Goal: Task Accomplishment & Management: Use online tool/utility

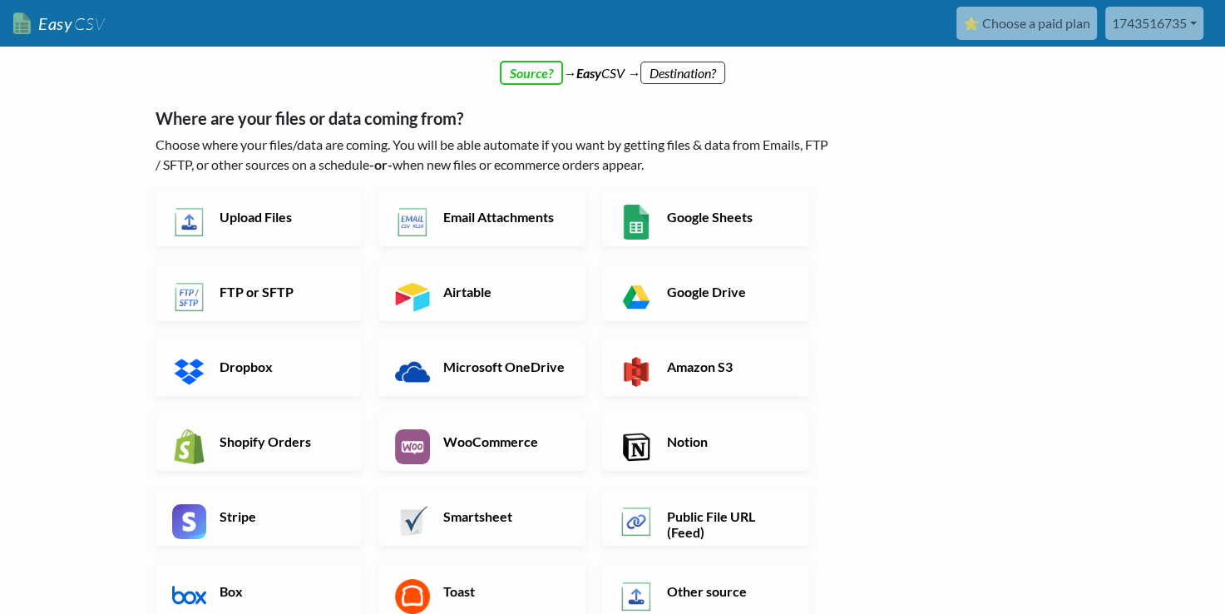
click at [40, 25] on link "Easy CSV" at bounding box center [59, 24] width 92 height 34
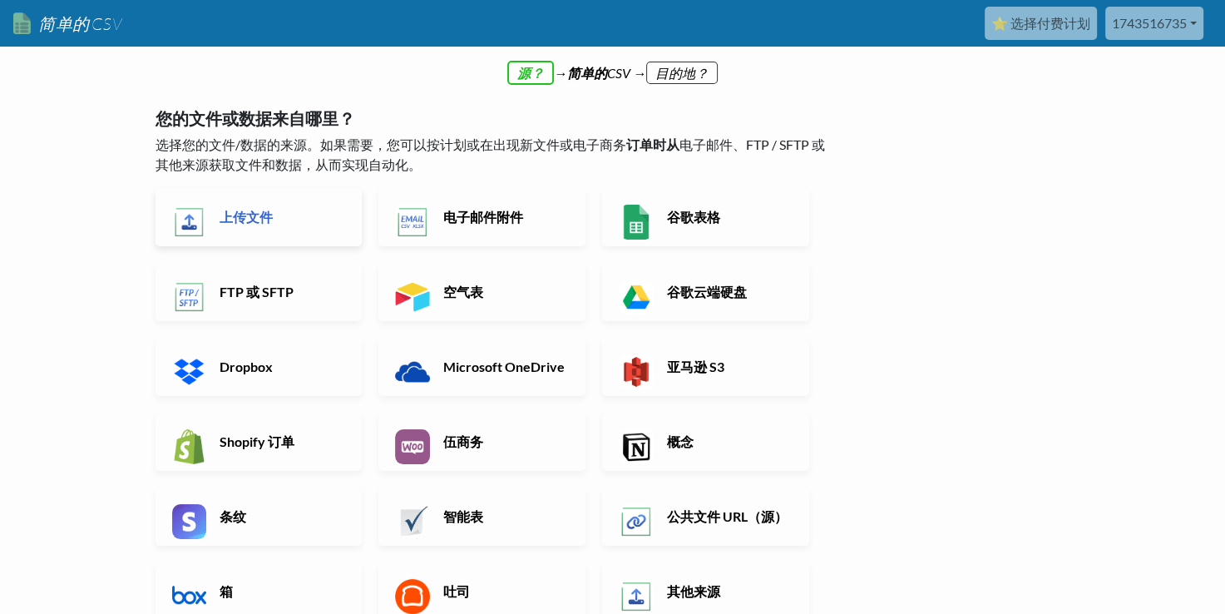
click at [243, 217] on h6 "上传文件" at bounding box center [280, 217] width 131 height 16
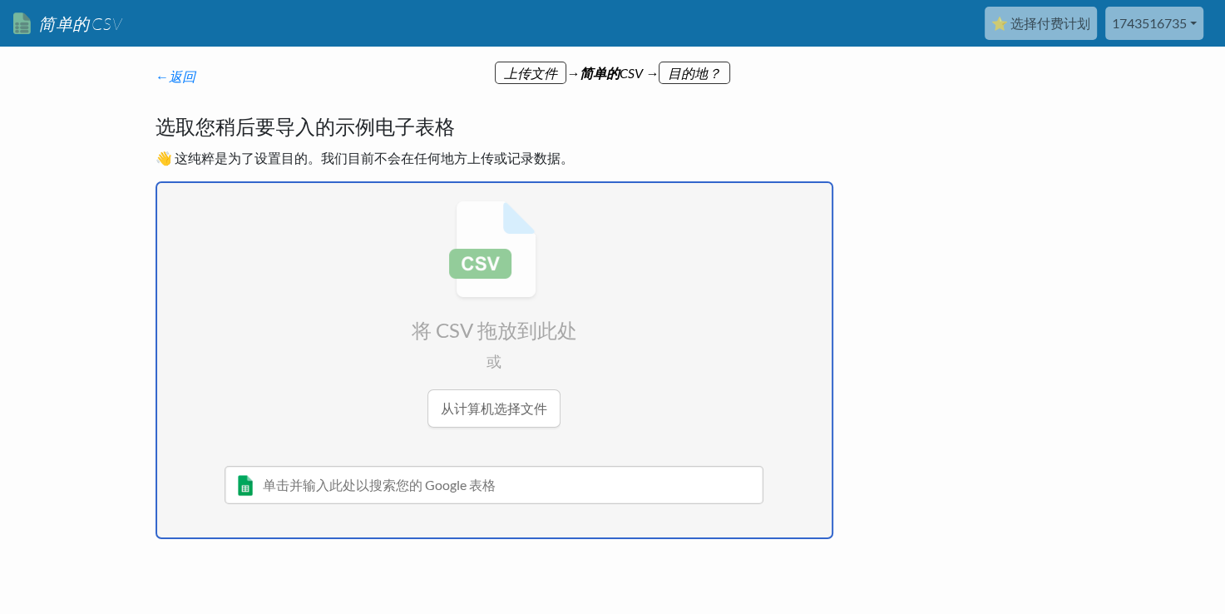
type input "C:\fakepath\aisdk-2025-09-01.csv"
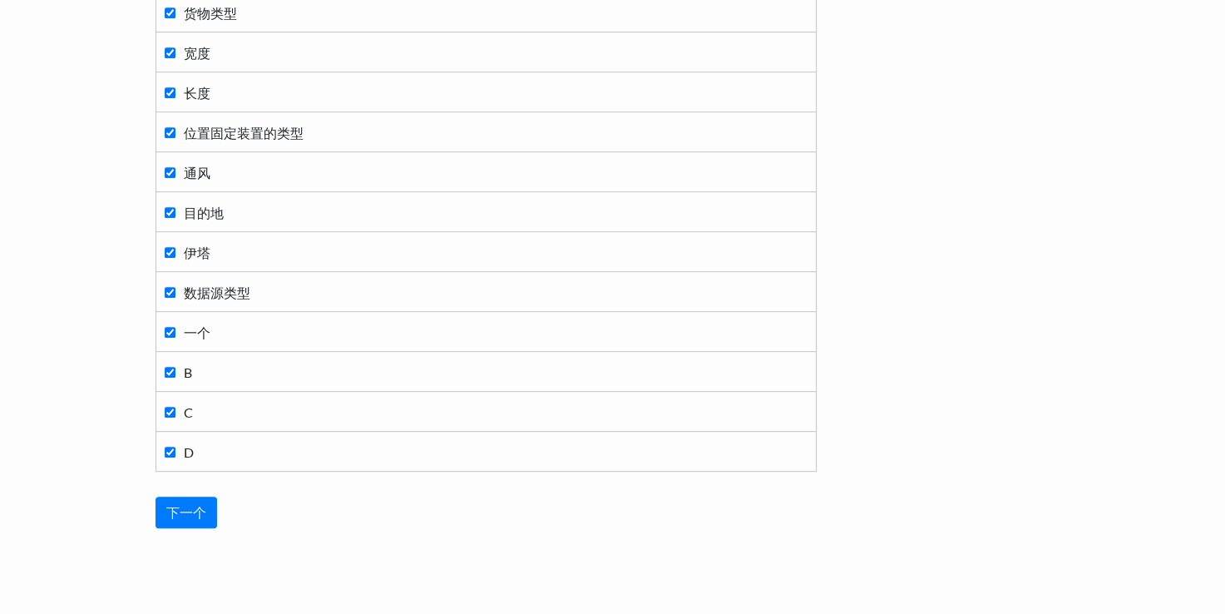
scroll to position [832, 0]
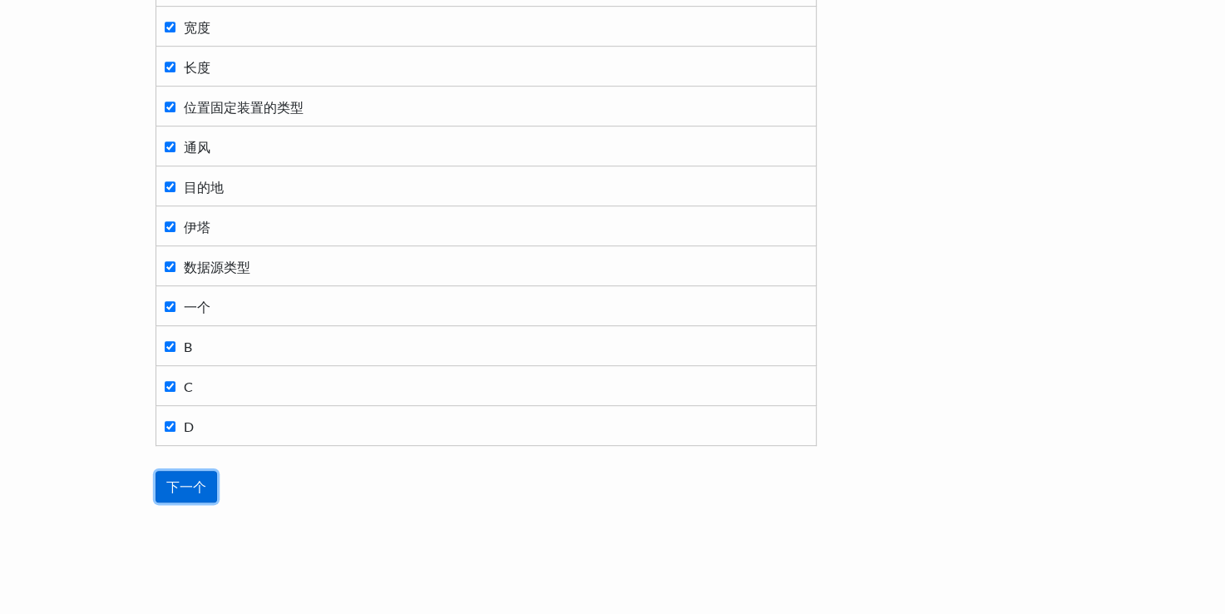
click at [193, 489] on input "Next" at bounding box center [187, 487] width 62 height 32
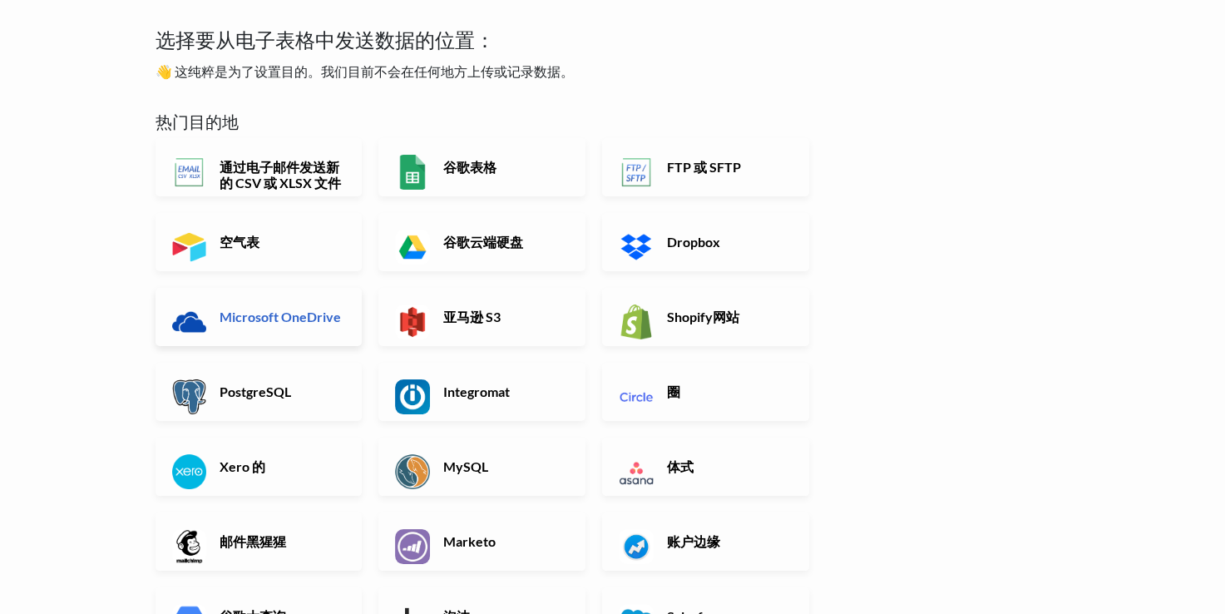
scroll to position [83, 0]
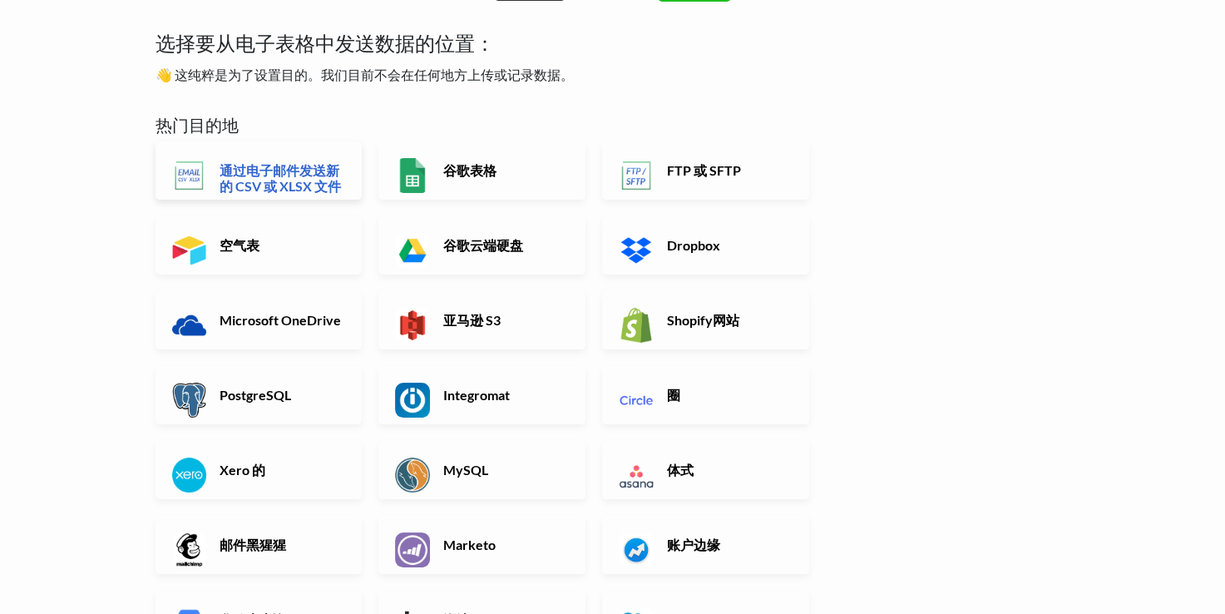
click at [286, 190] on h6 "通过电子邮件发送新的 CSV 或 XLSX 文件" at bounding box center [280, 178] width 131 height 32
